Goal: Task Accomplishment & Management: Manage account settings

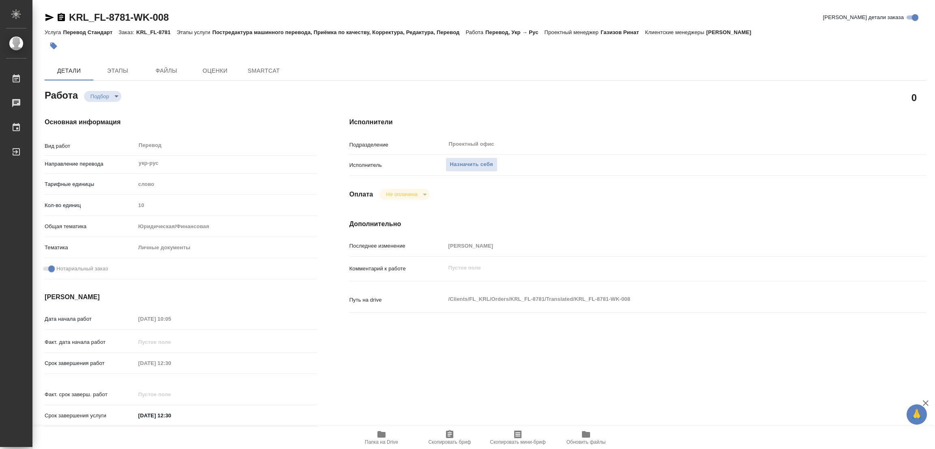
type textarea "x"
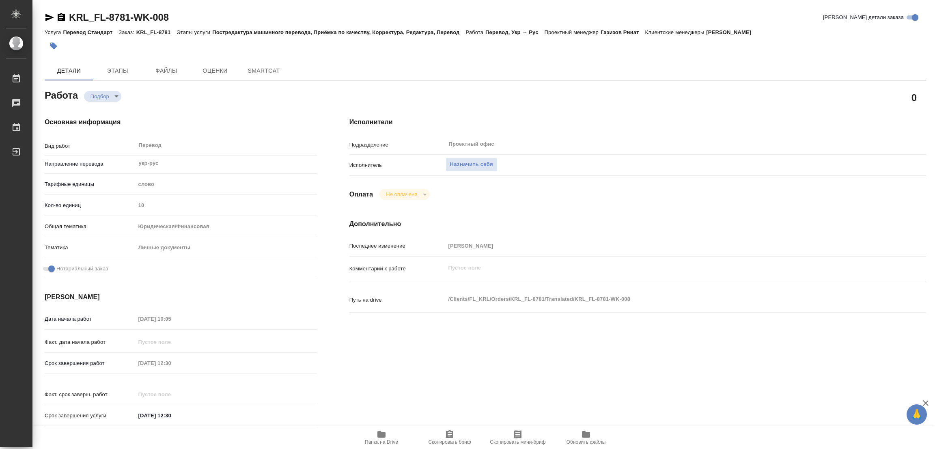
type textarea "x"
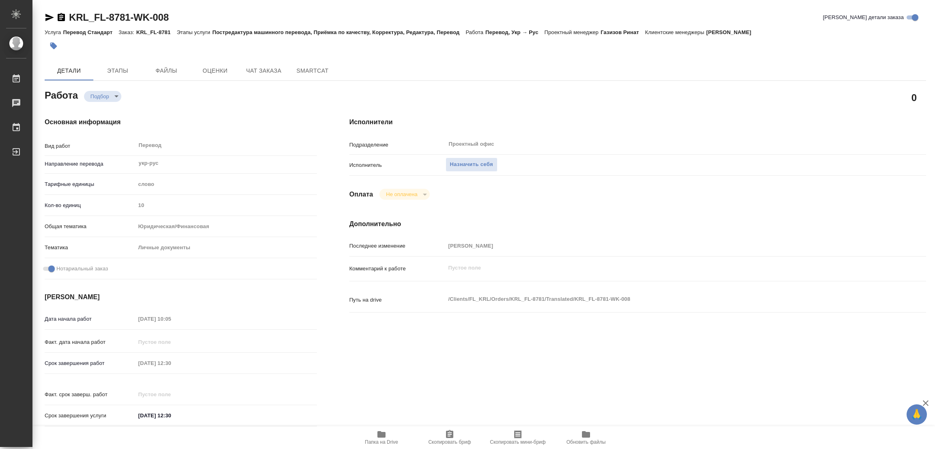
type textarea "x"
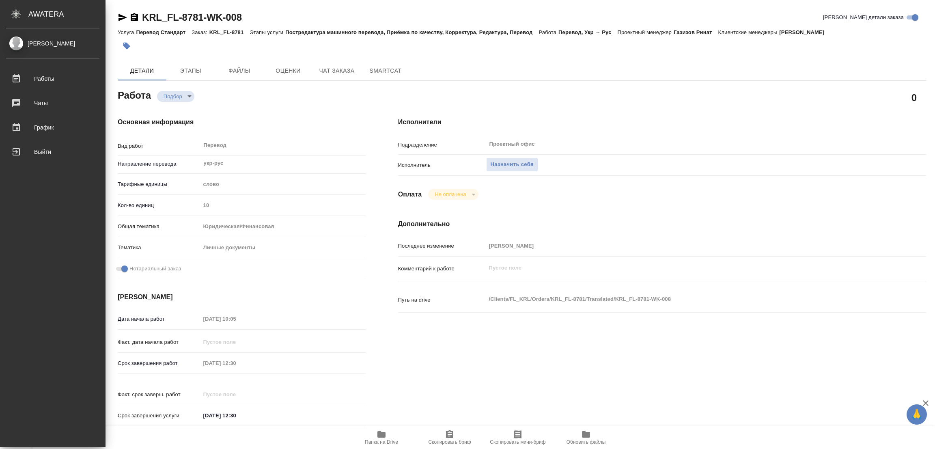
type textarea "x"
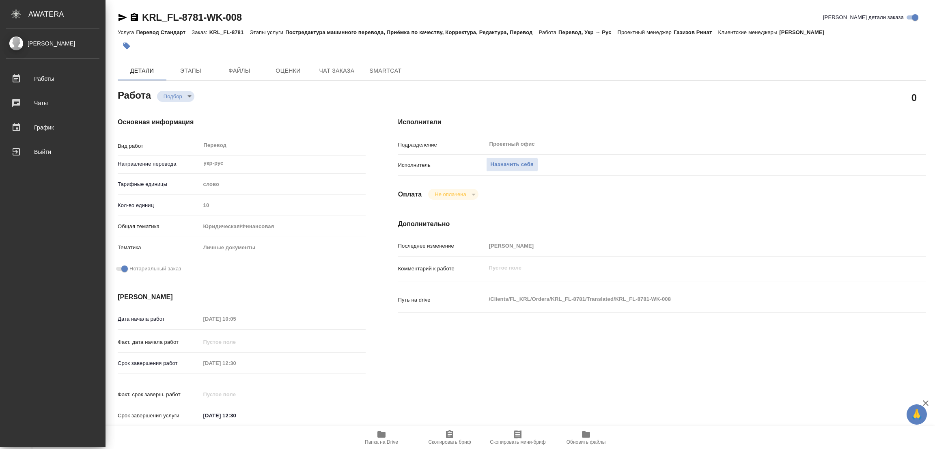
type textarea "x"
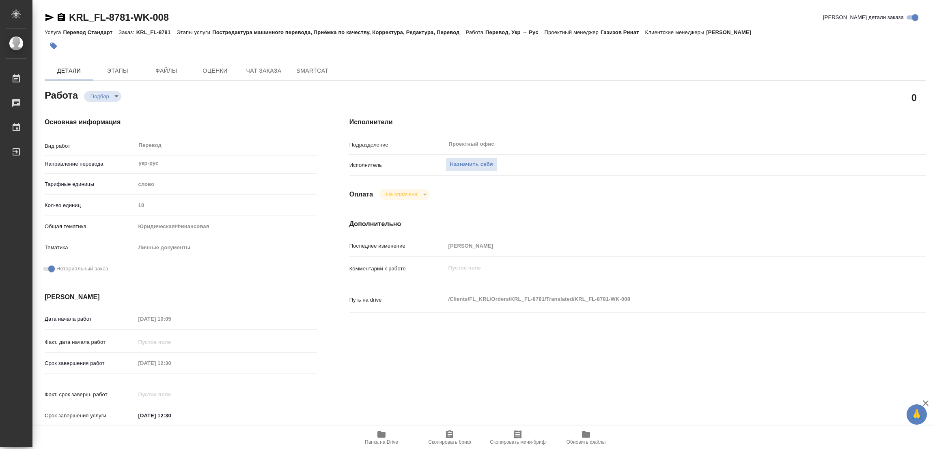
type textarea "x"
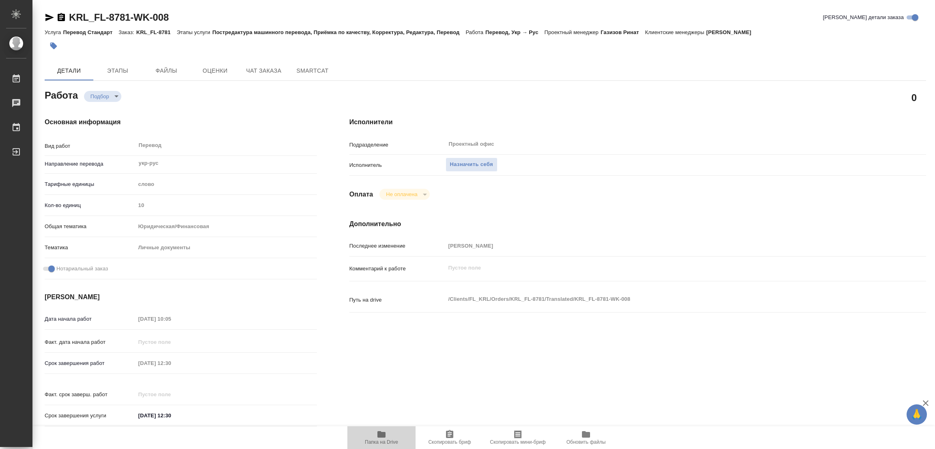
click at [380, 430] on icon "button" at bounding box center [382, 434] width 10 height 10
click at [470, 164] on span "Назначить себя" at bounding box center [471, 164] width 43 height 9
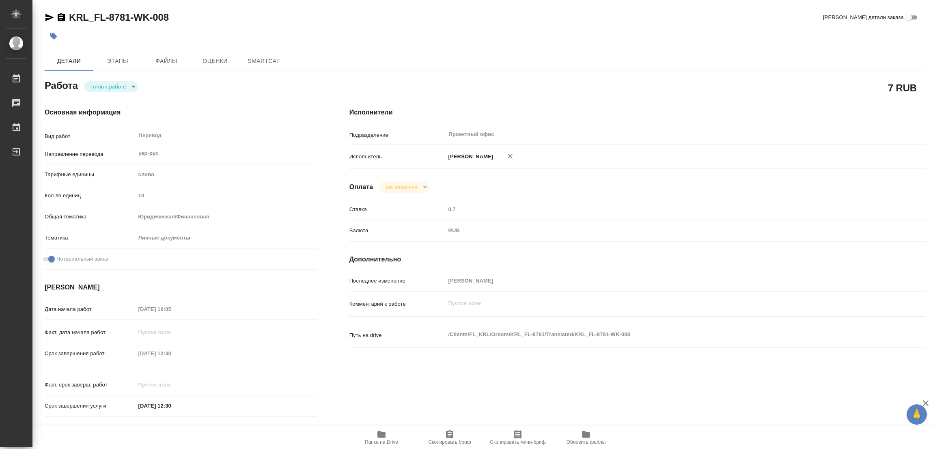
type textarea "x"
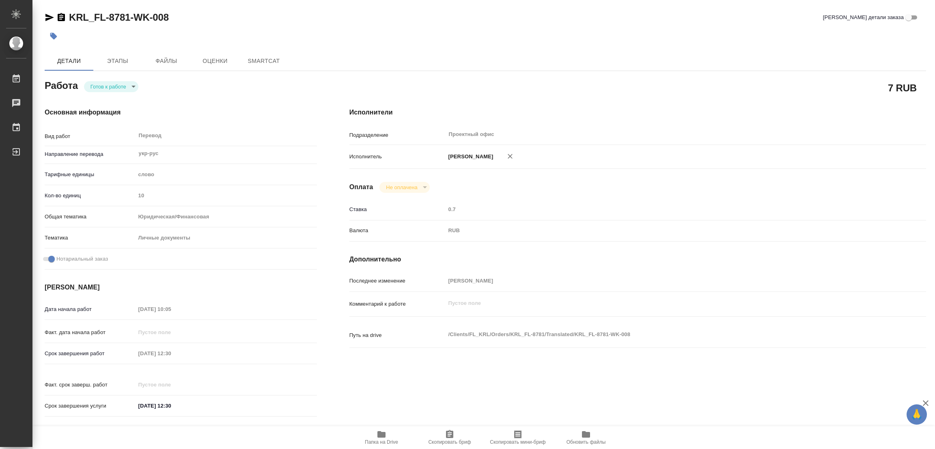
type textarea "x"
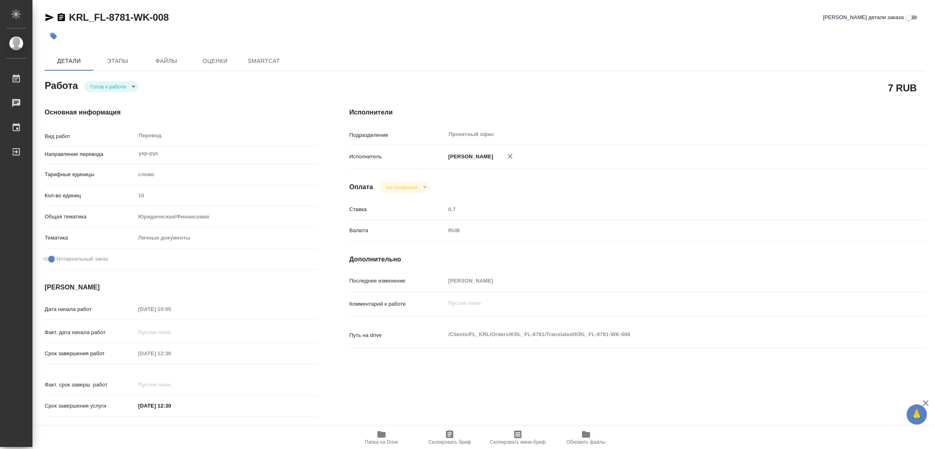
type textarea "x"
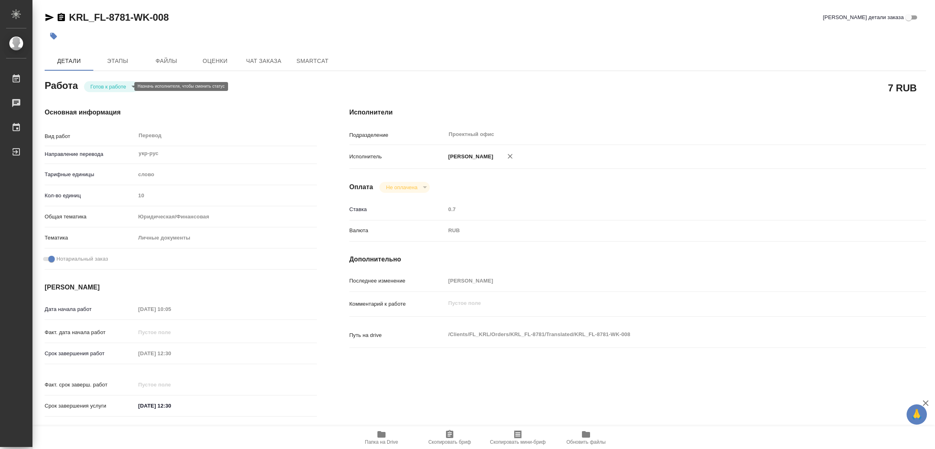
click at [106, 88] on body "🙏 .cls-1 fill:#fff; AWATERA Popova Galina Работы Чаты График Выйти KRL_FL-8781-…" at bounding box center [467, 224] width 935 height 449
click at [106, 88] on button "В работе" at bounding box center [104, 86] width 27 height 9
type textarea "x"
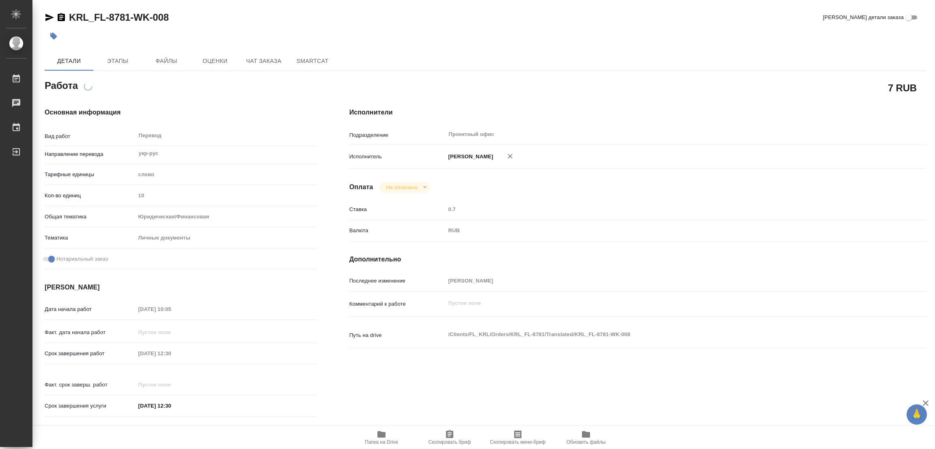
type textarea "x"
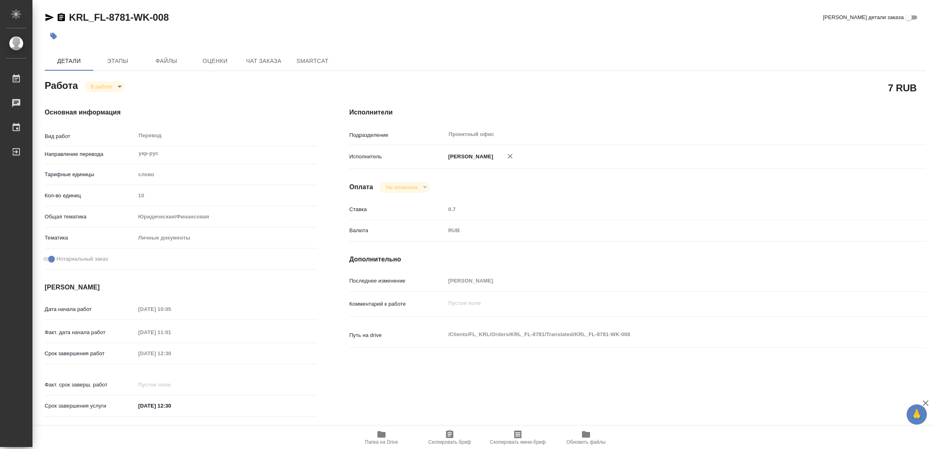
type textarea "x"
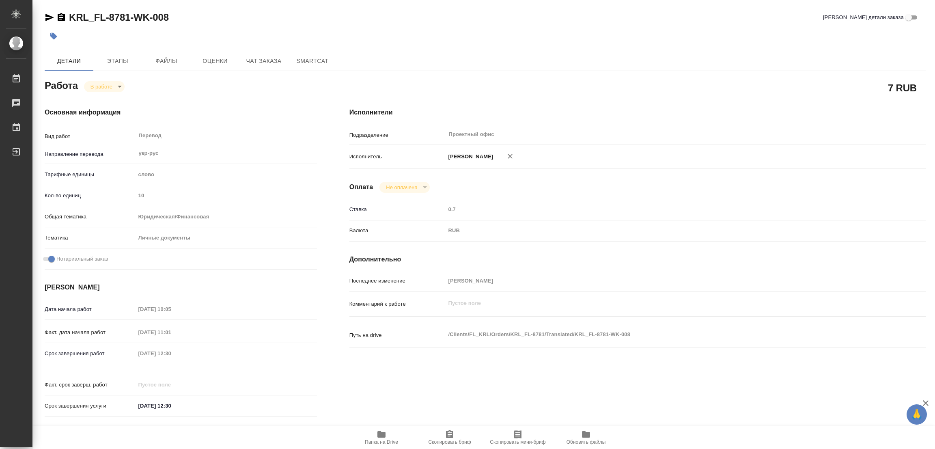
type textarea "x"
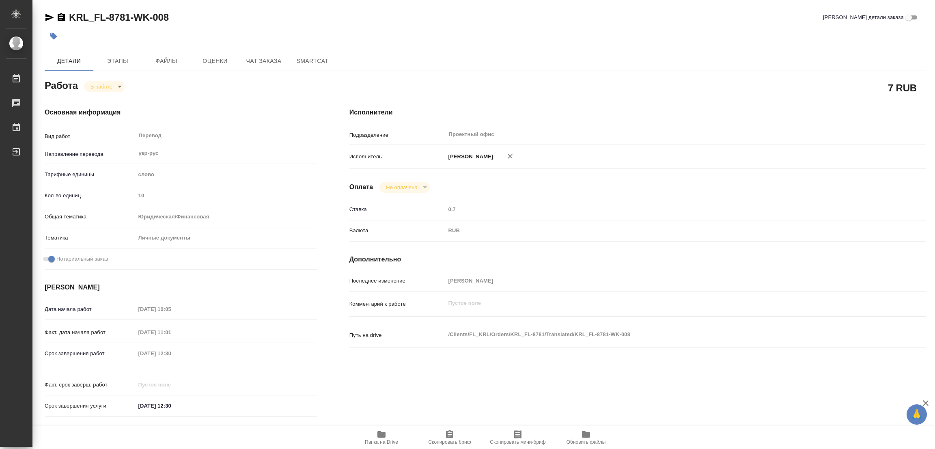
type textarea "x"
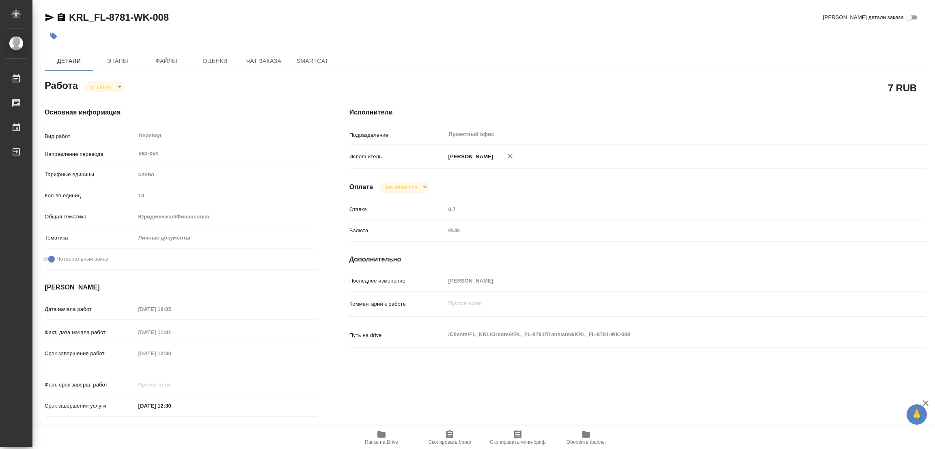
type textarea "x"
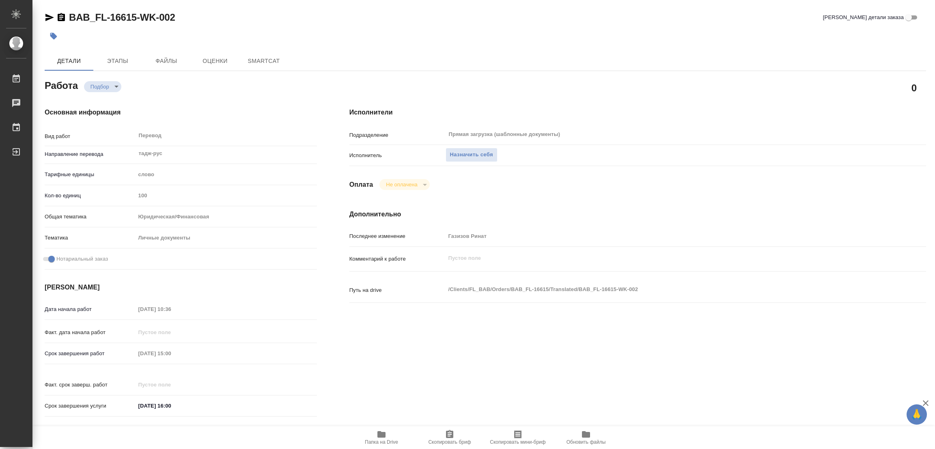
type textarea "x"
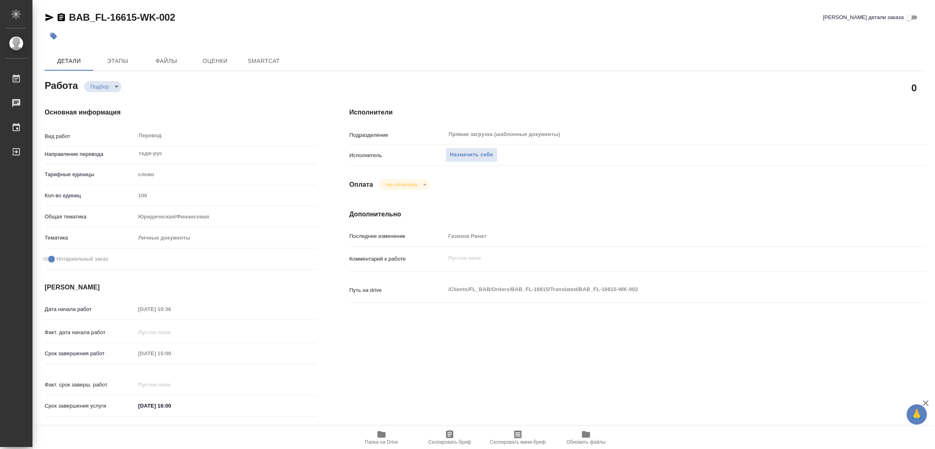
type textarea "x"
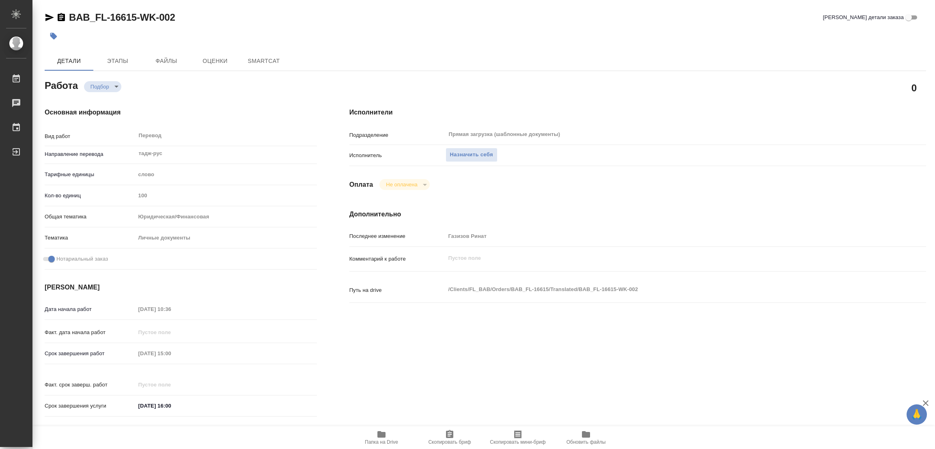
type textarea "x"
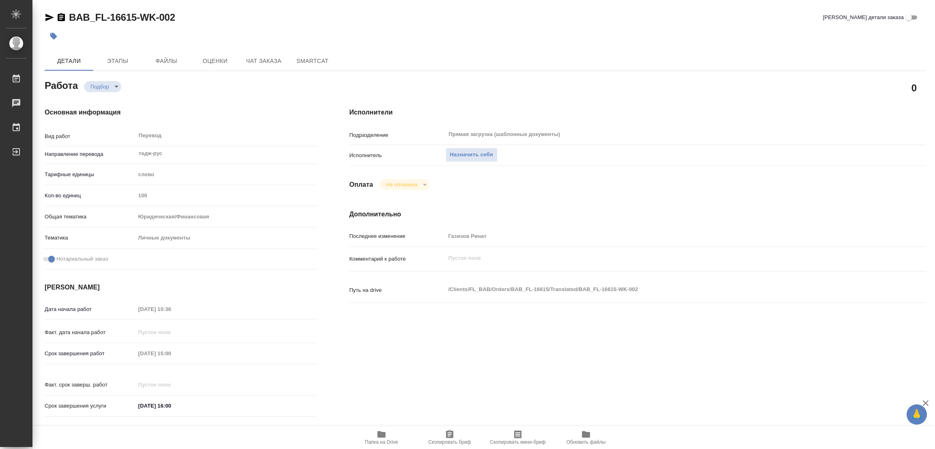
type textarea "x"
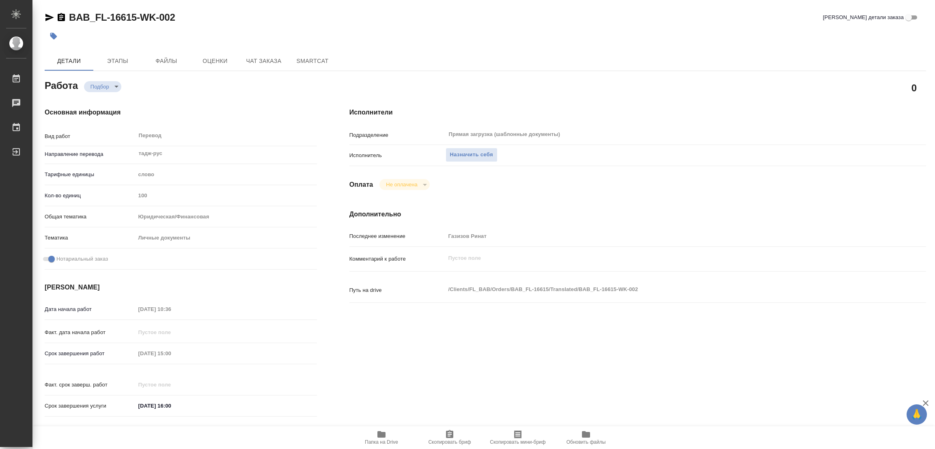
type textarea "x"
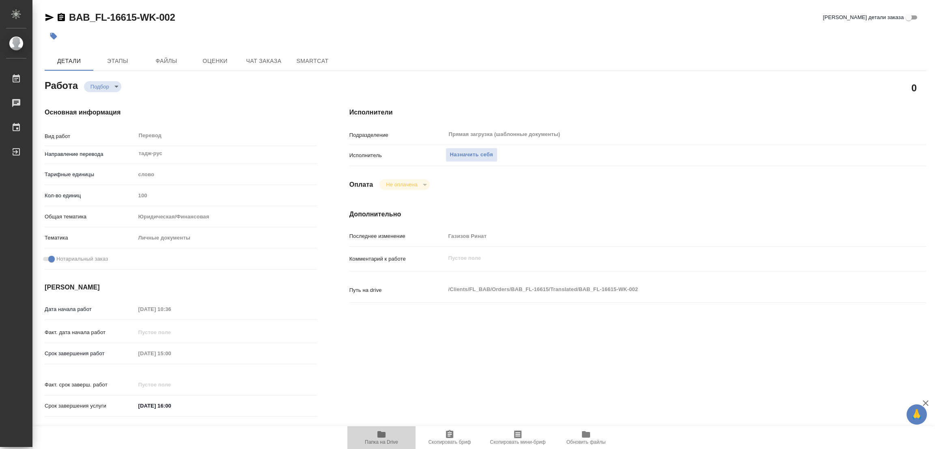
click at [380, 436] on icon "button" at bounding box center [382, 434] width 8 height 6
click at [464, 152] on span "Назначить себя" at bounding box center [471, 154] width 43 height 9
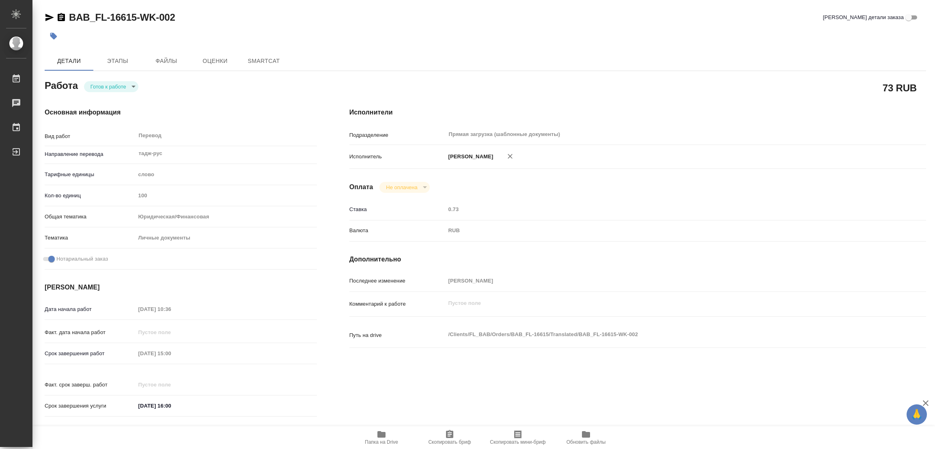
type textarea "x"
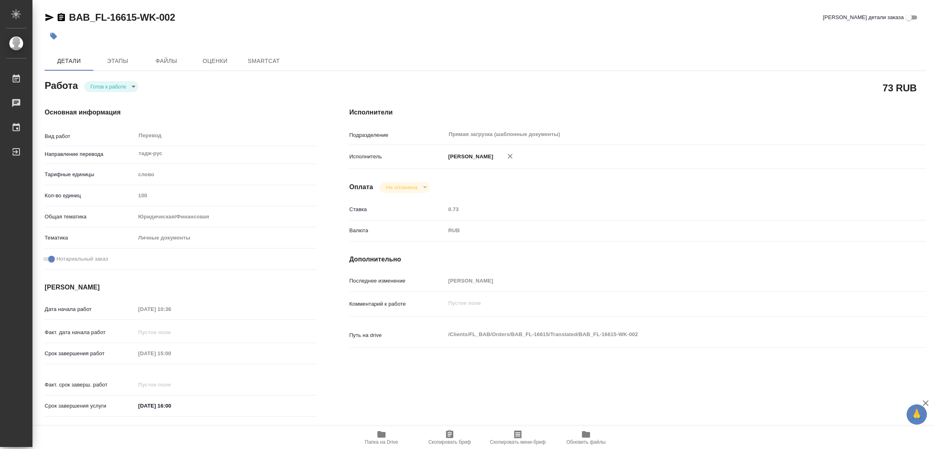
type textarea "x"
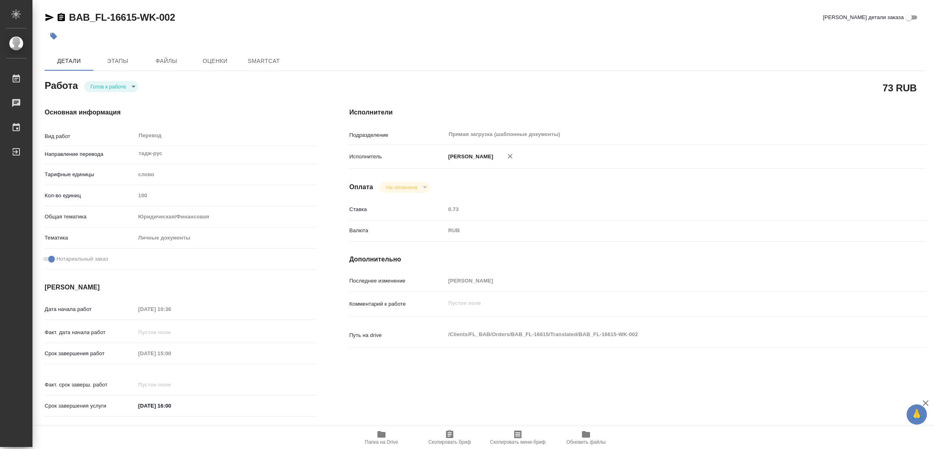
type textarea "x"
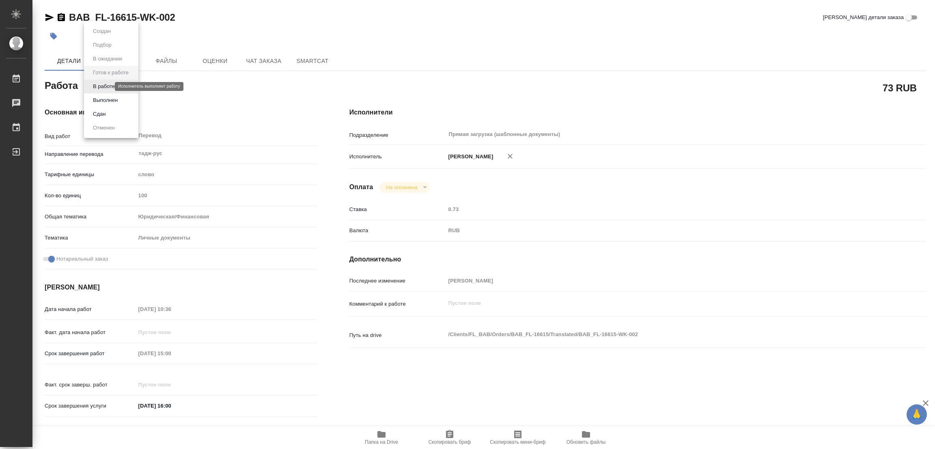
click at [109, 88] on body "🙏 .cls-1 fill:#fff; AWATERA Popova Galina Работы Чаты График Выйти BAB_FL-16615…" at bounding box center [467, 224] width 935 height 449
click at [109, 88] on button "В работе" at bounding box center [104, 86] width 27 height 9
type textarea "x"
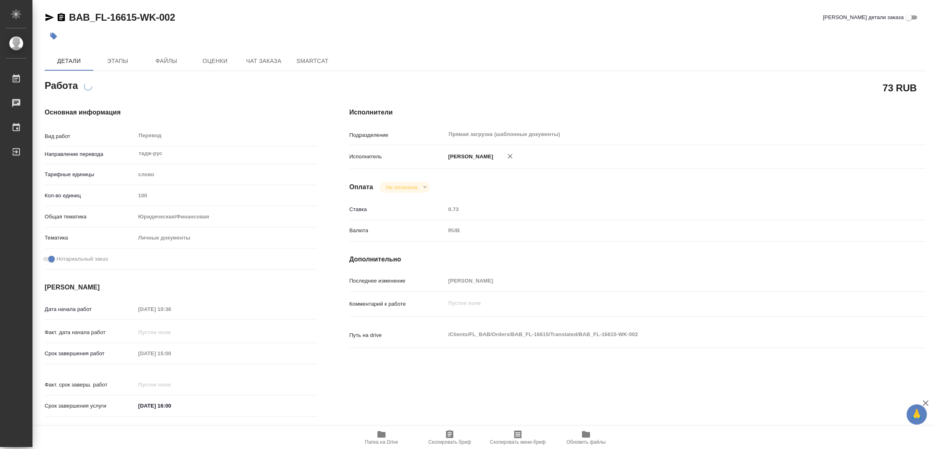
type textarea "x"
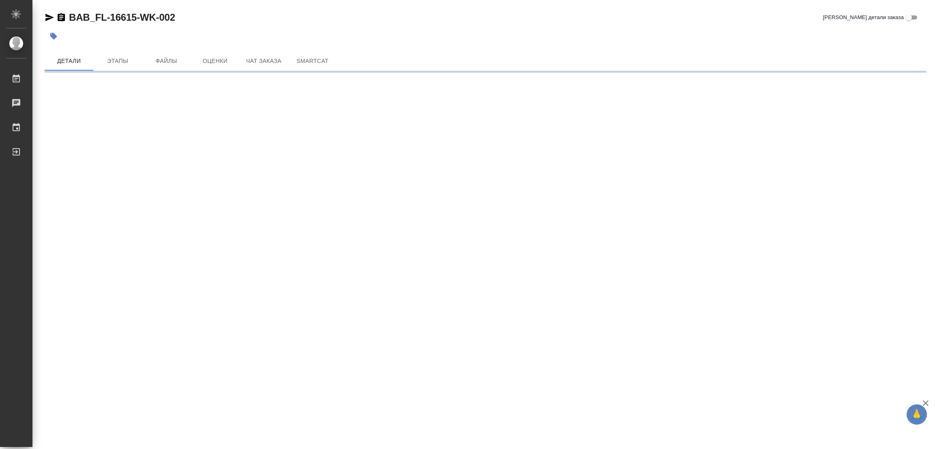
click at [645, 18] on div "BAB_FL-16615-WK-002 Кратко детали заказа" at bounding box center [486, 17] width 882 height 13
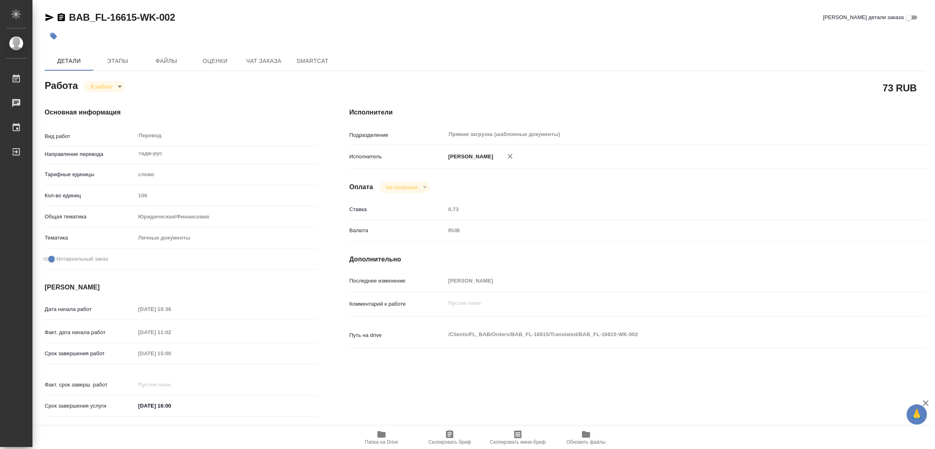
type textarea "x"
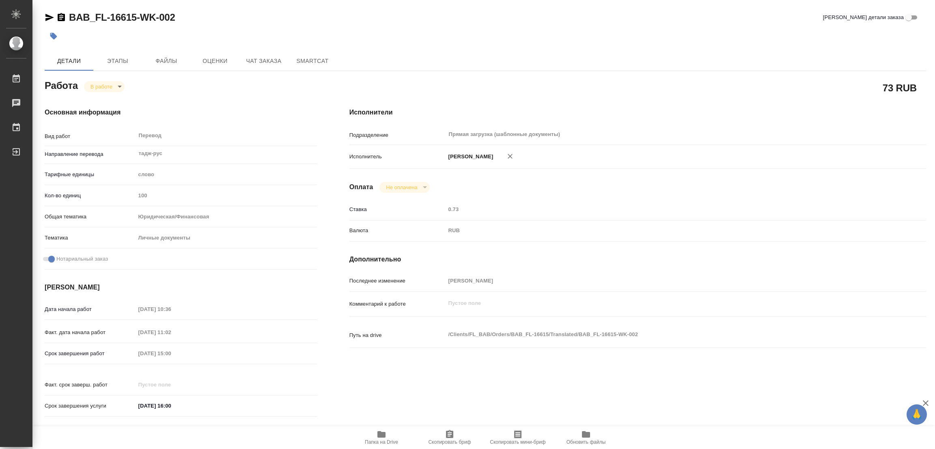
type textarea "x"
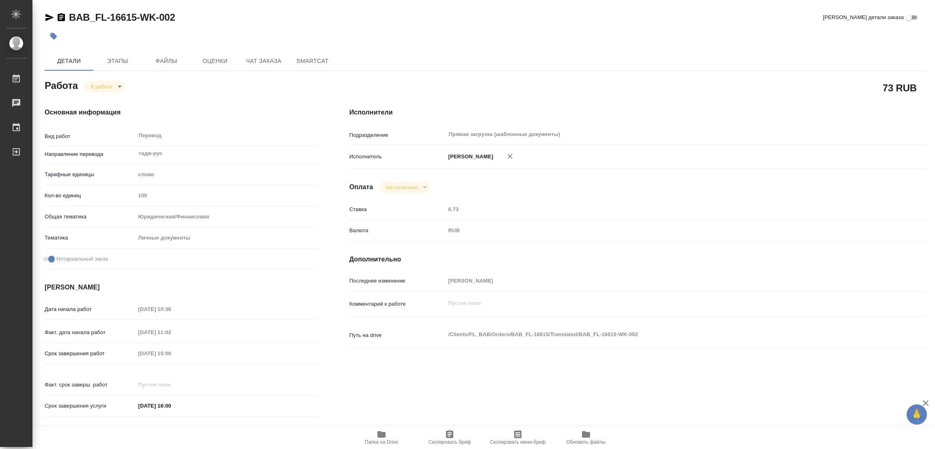
type textarea "x"
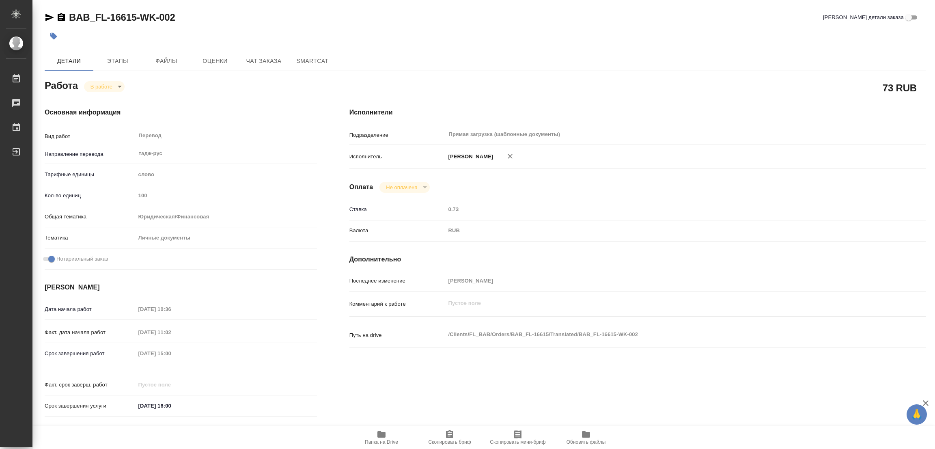
type textarea "x"
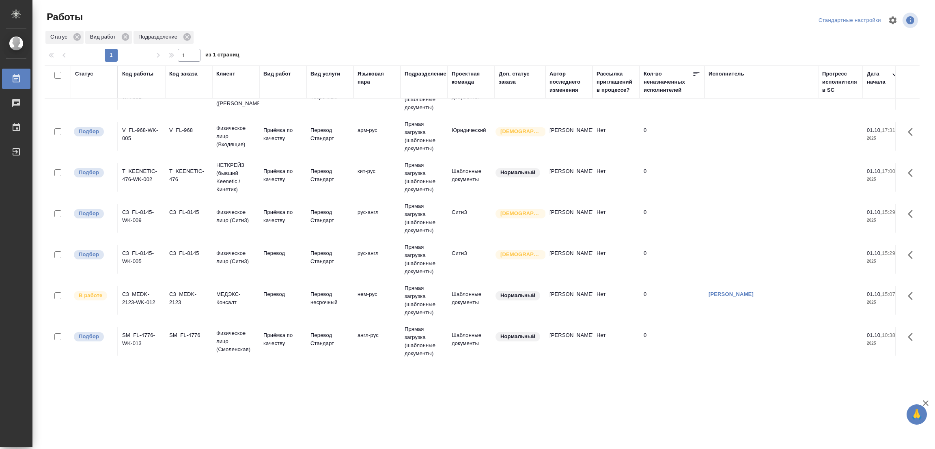
scroll to position [208, 0]
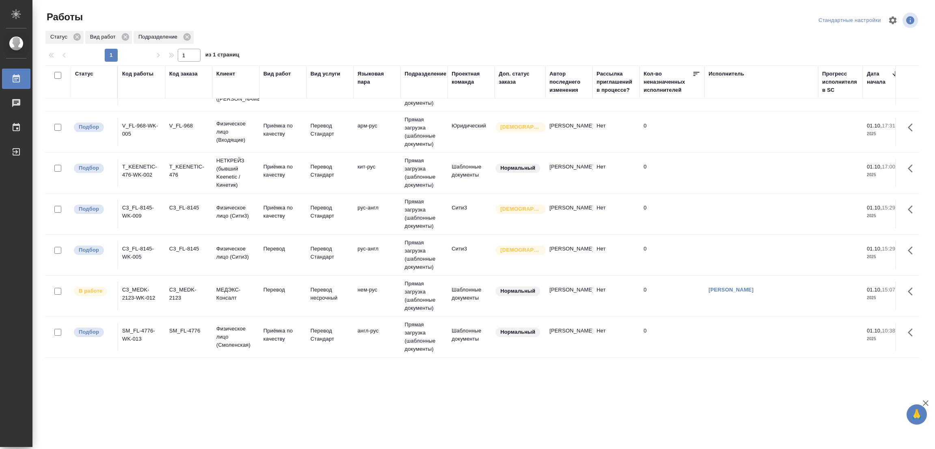
click at [274, 241] on td "Перевод" at bounding box center [282, 255] width 47 height 28
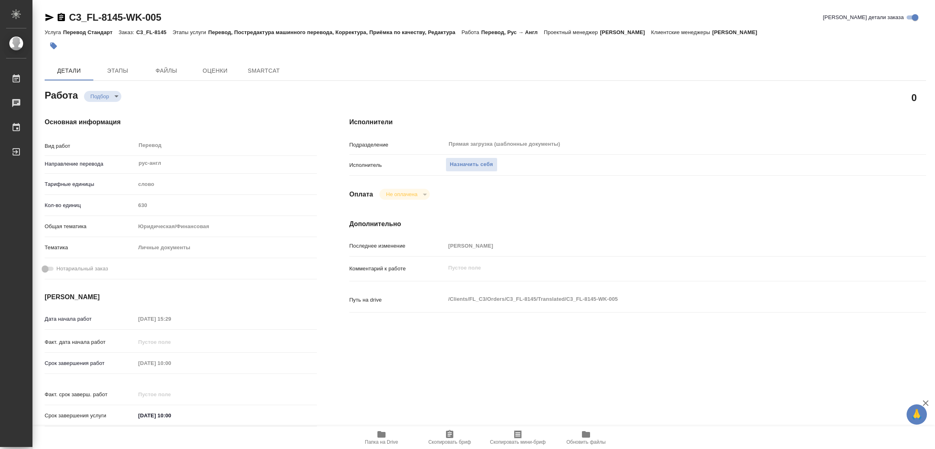
type textarea "x"
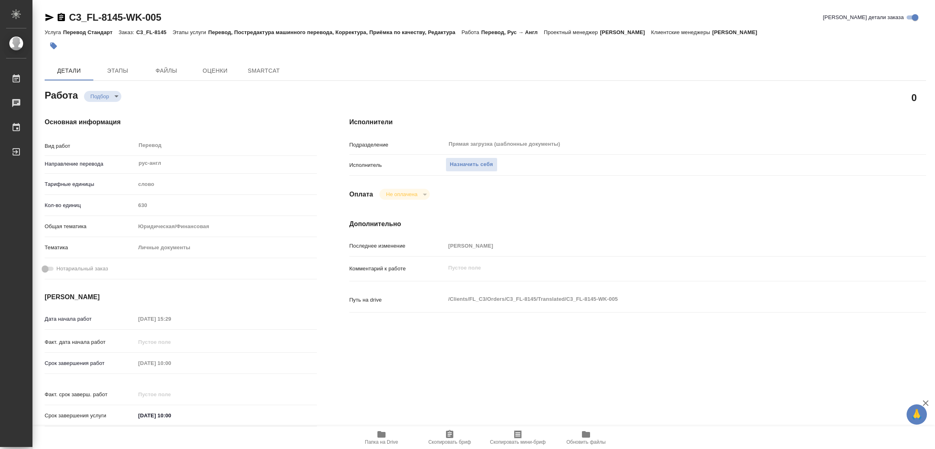
type textarea "x"
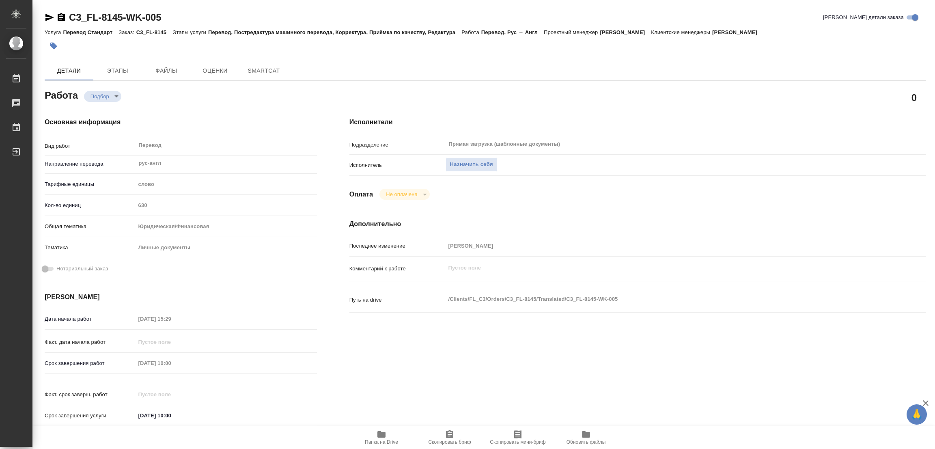
type textarea "x"
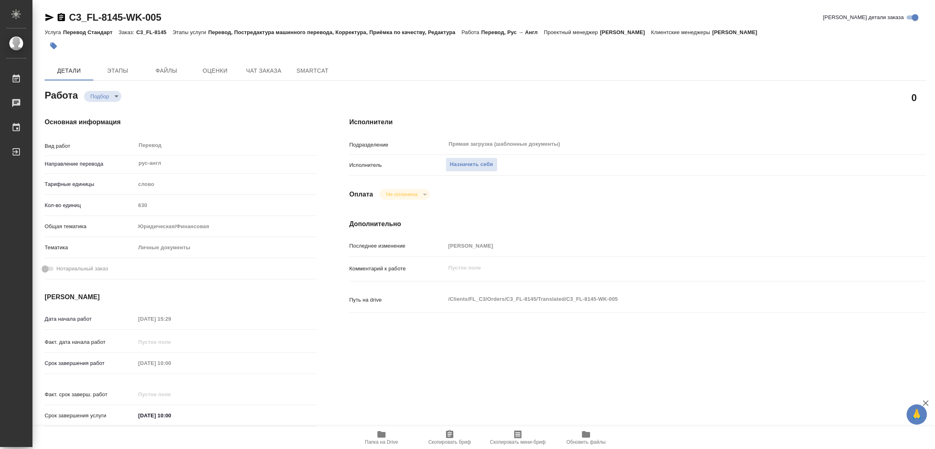
type textarea "x"
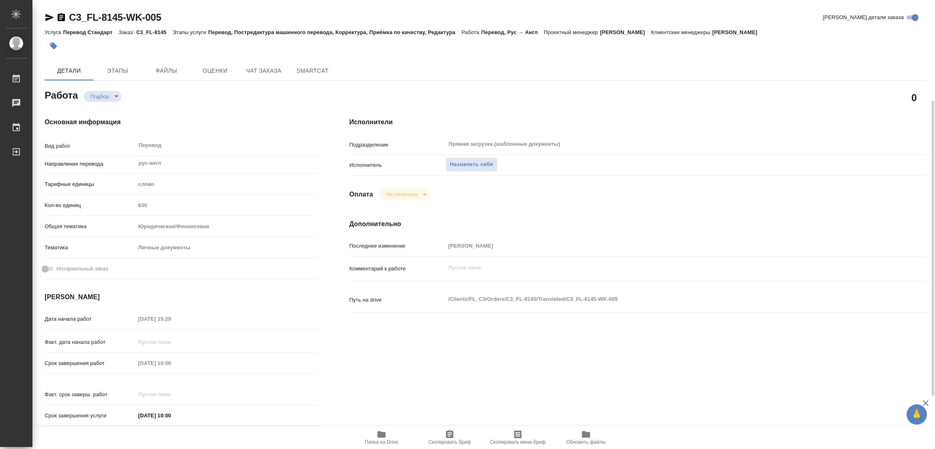
scroll to position [233, 0]
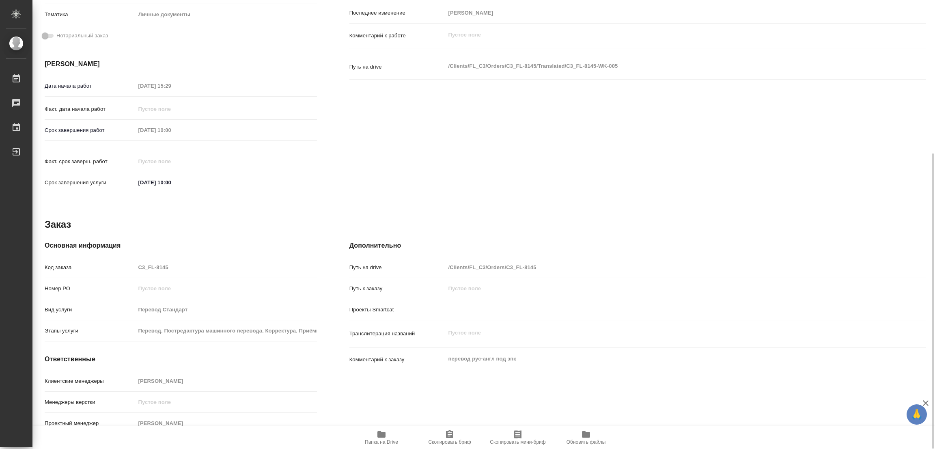
type textarea "x"
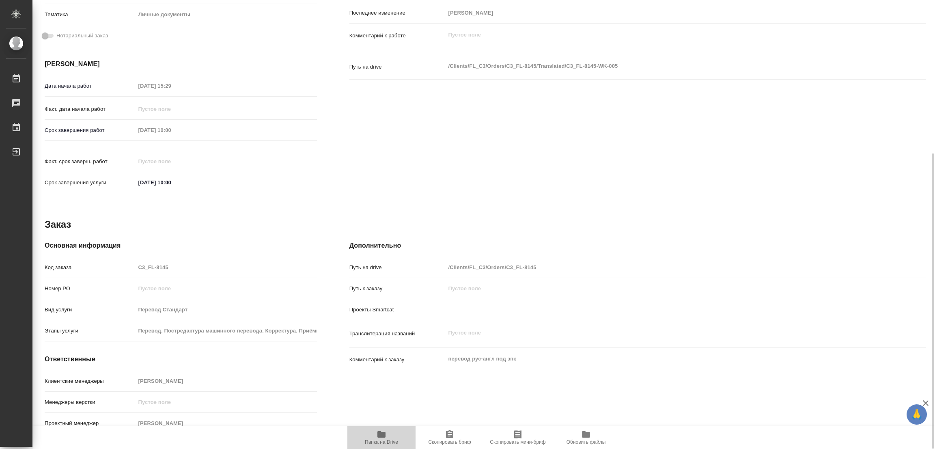
click at [386, 436] on icon "button" at bounding box center [382, 434] width 10 height 10
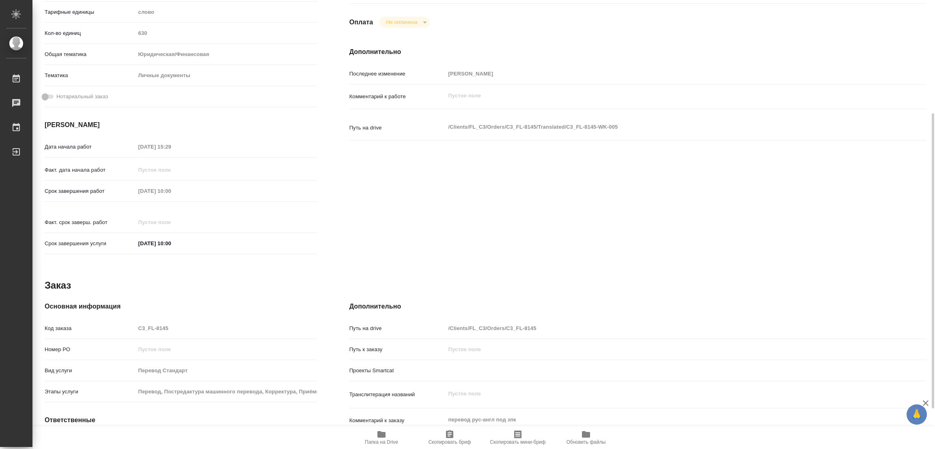
scroll to position [0, 0]
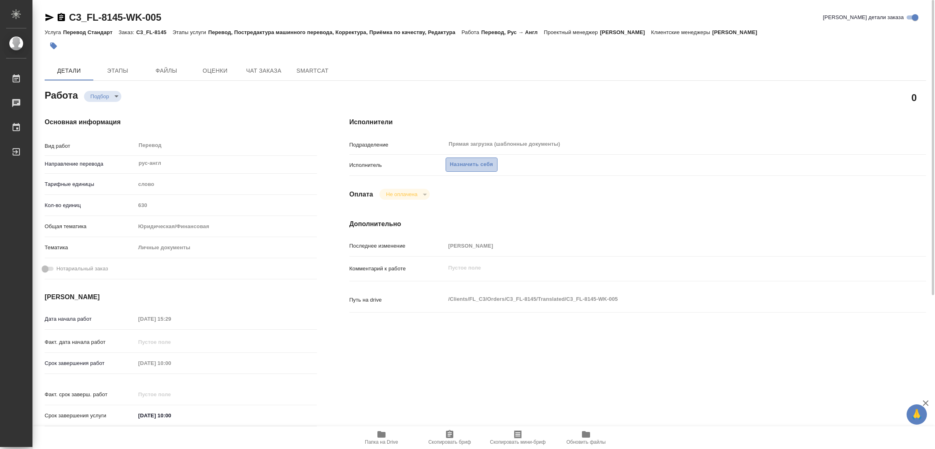
click at [468, 163] on span "Назначить себя" at bounding box center [471, 164] width 43 height 9
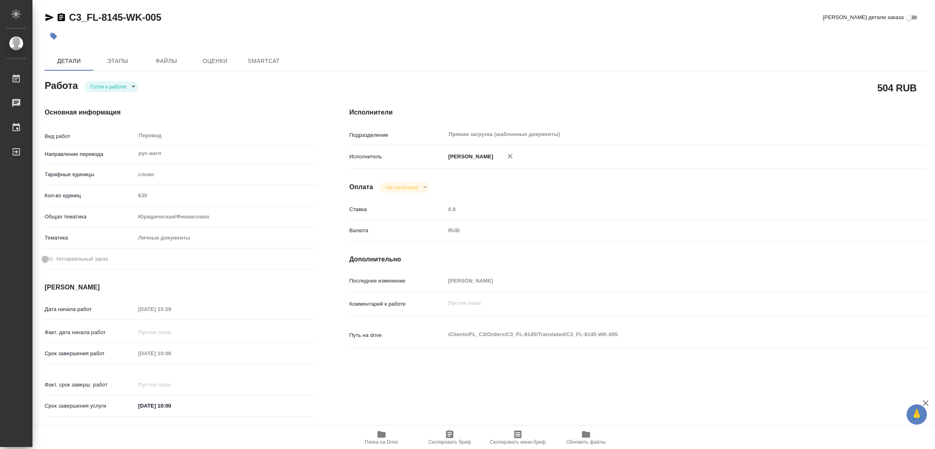
type textarea "x"
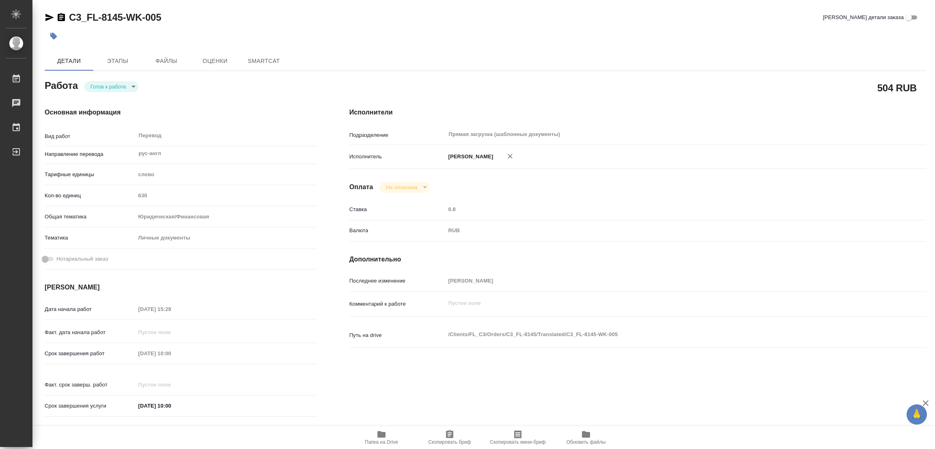
type textarea "x"
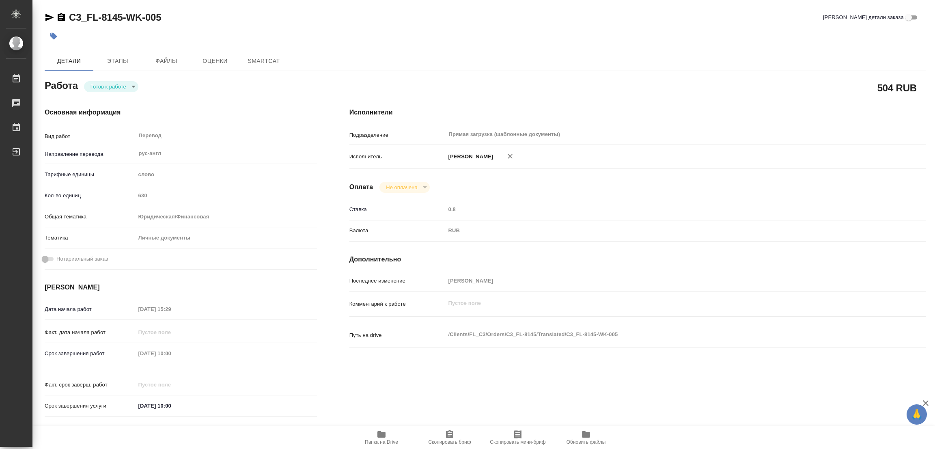
type textarea "x"
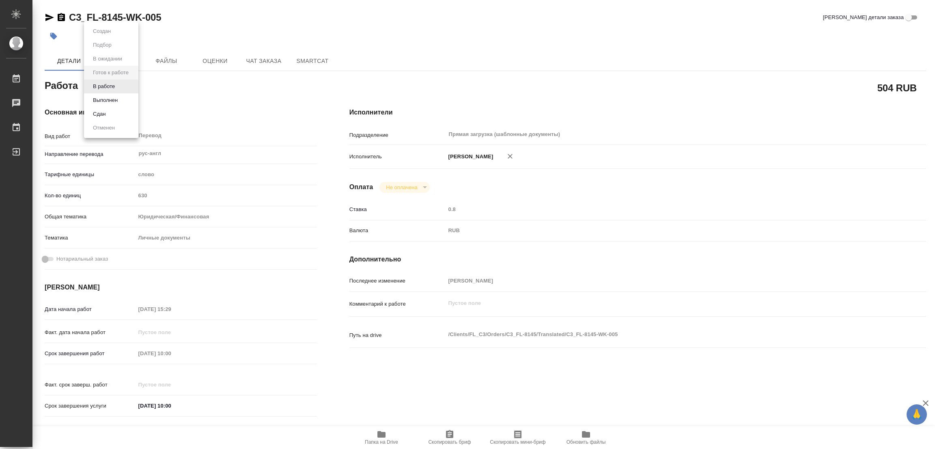
click at [104, 89] on body "🙏 .cls-1 fill:#fff; AWATERA [PERSON_NAME] Работы Чаты График Выйти C3_FL-8145-W…" at bounding box center [467, 224] width 935 height 449
click at [104, 89] on button "В работе" at bounding box center [104, 86] width 27 height 9
type textarea "x"
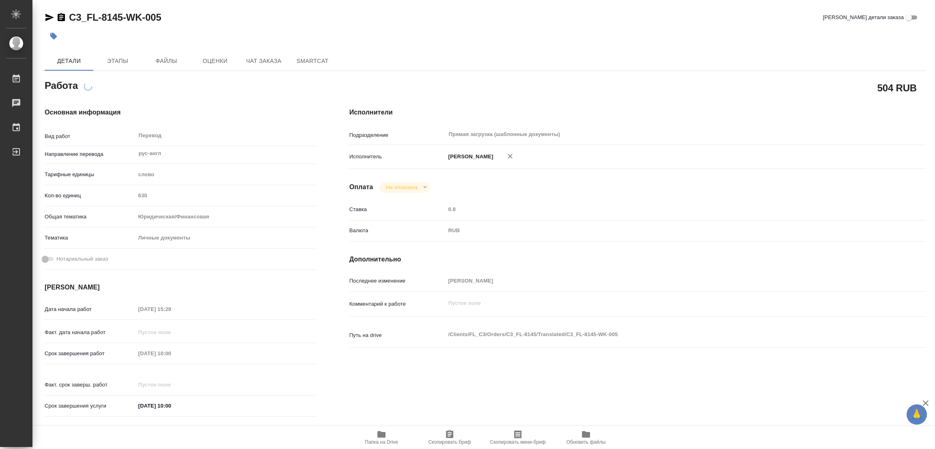
type textarea "x"
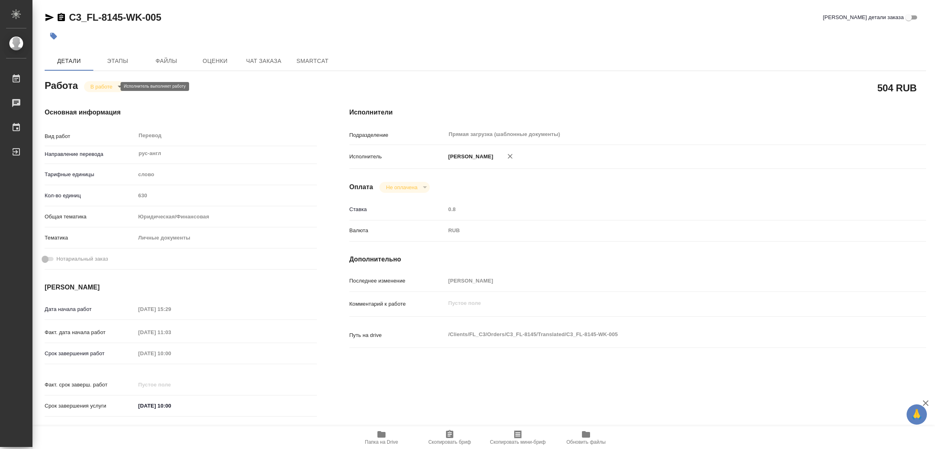
type textarea "x"
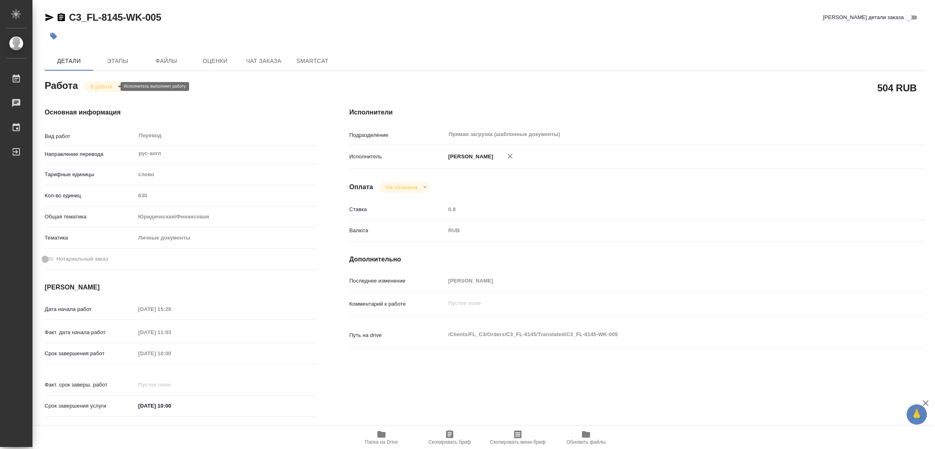
type textarea "x"
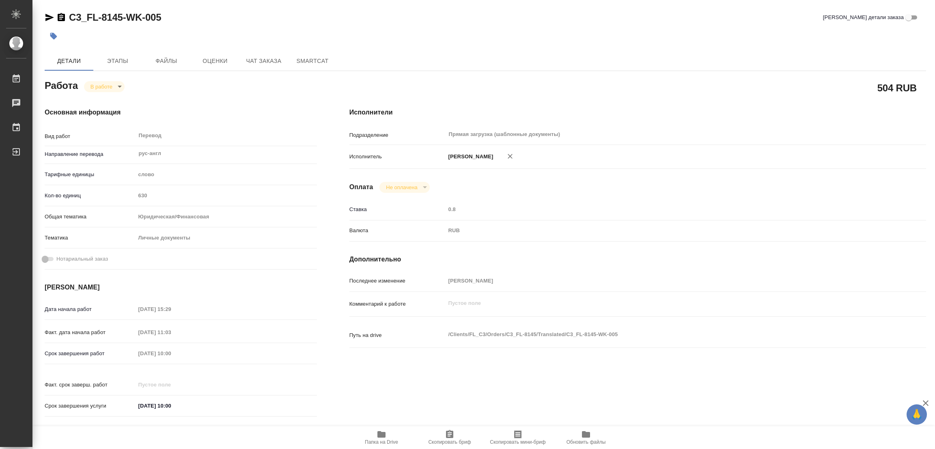
type textarea "x"
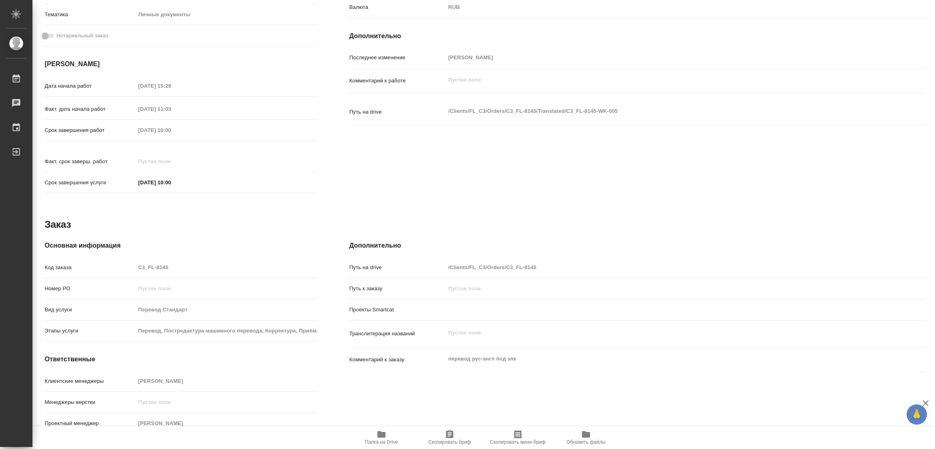
scroll to position [101, 0]
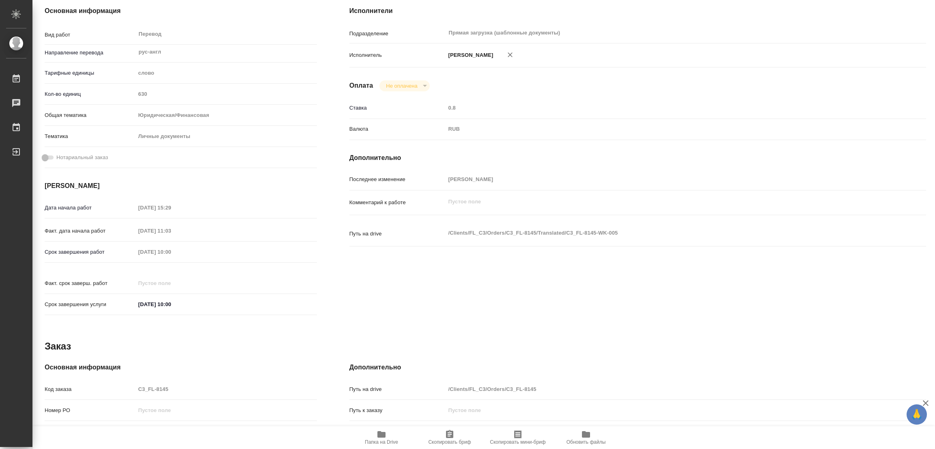
click at [719, 113] on div "Ставка 0.8" at bounding box center [637, 108] width 577 height 14
drag, startPoint x: 703, startPoint y: 91, endPoint x: 830, endPoint y: 0, distance: 156.2
click at [703, 91] on div "Исполнители Подразделение Прямая загрузка (шаблонные документы) ​ Исполнитель […" at bounding box center [637, 163] width 609 height 347
